Goal: Find specific page/section

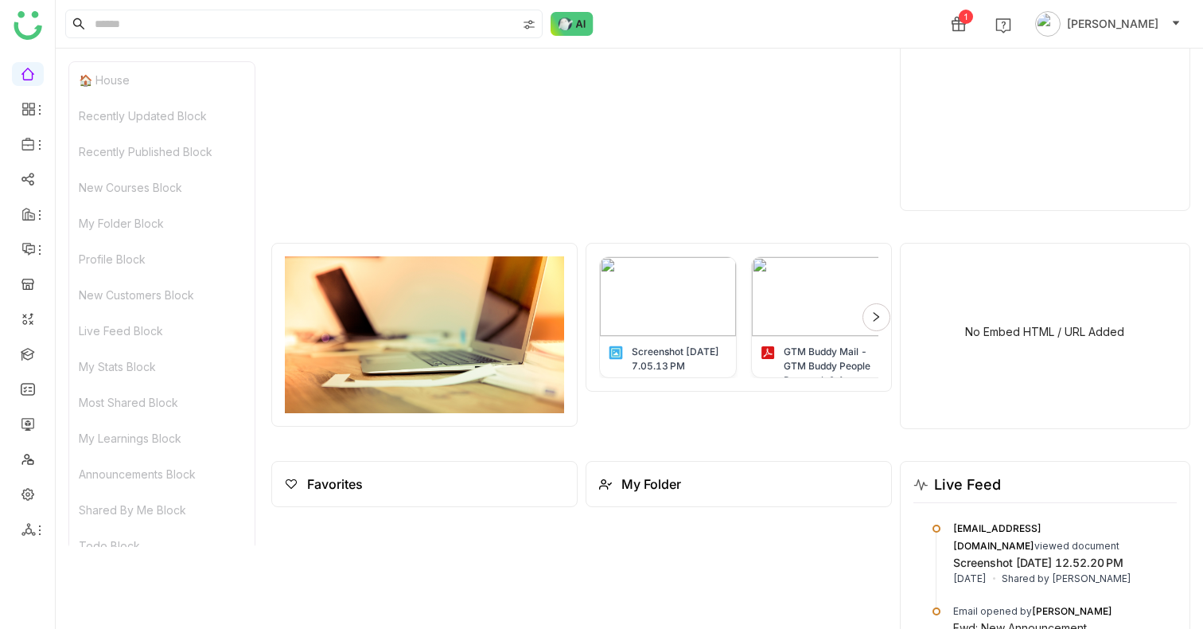
scroll to position [1849, 0]
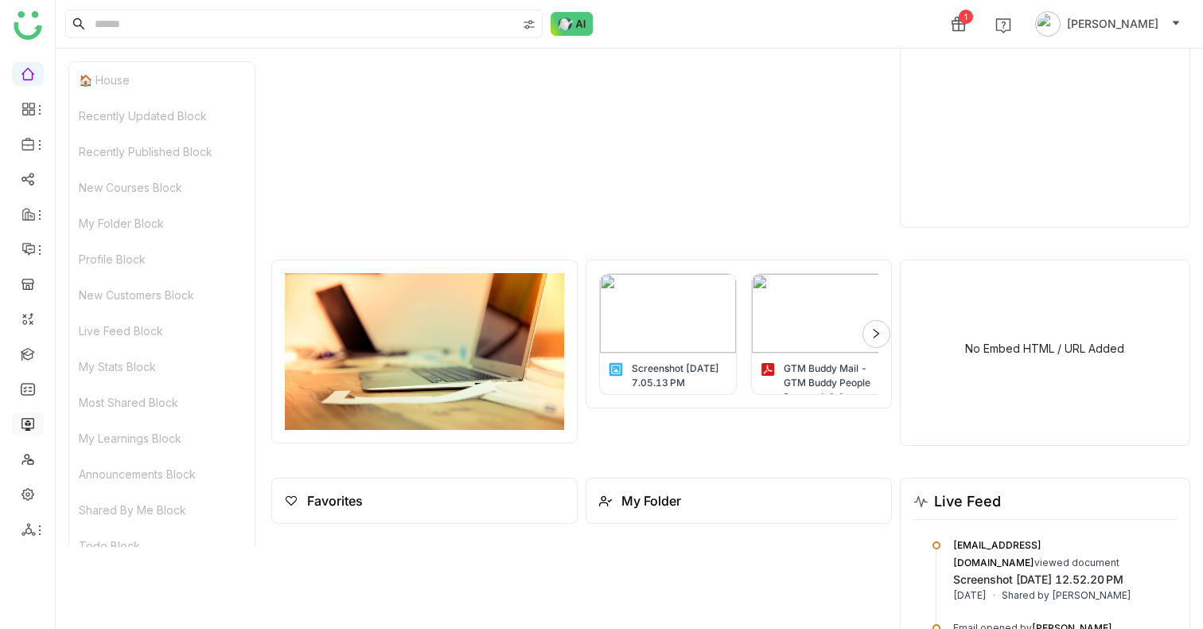
click at [29, 347] on link at bounding box center [28, 423] width 14 height 14
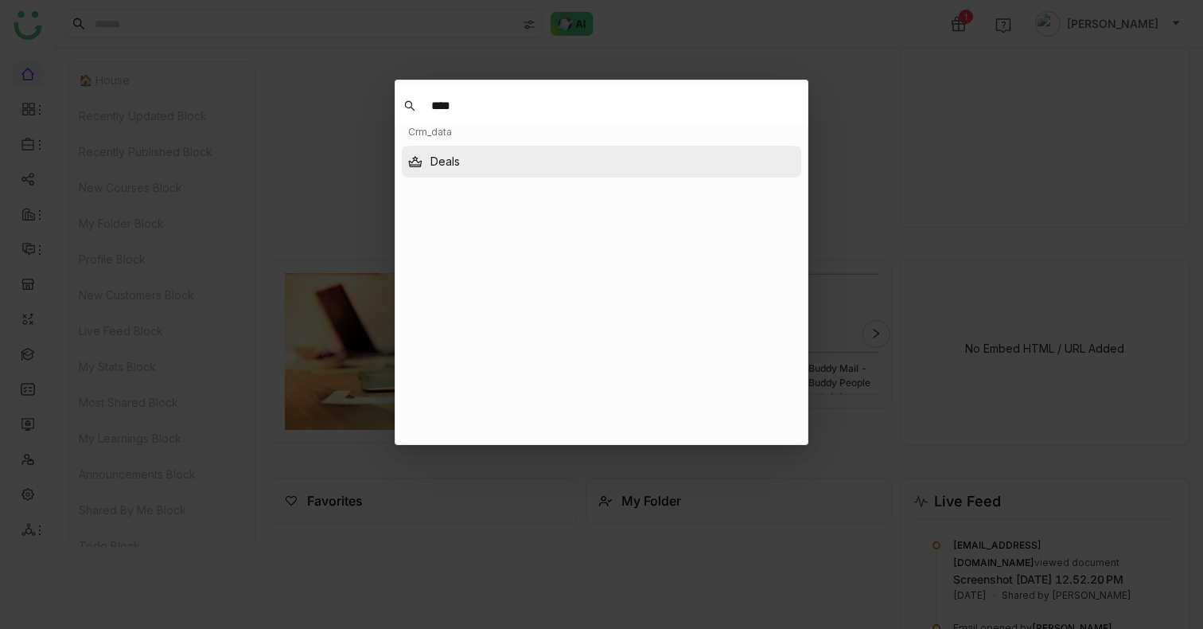
type input "****"
